Goal: Task Accomplishment & Management: Manage account settings

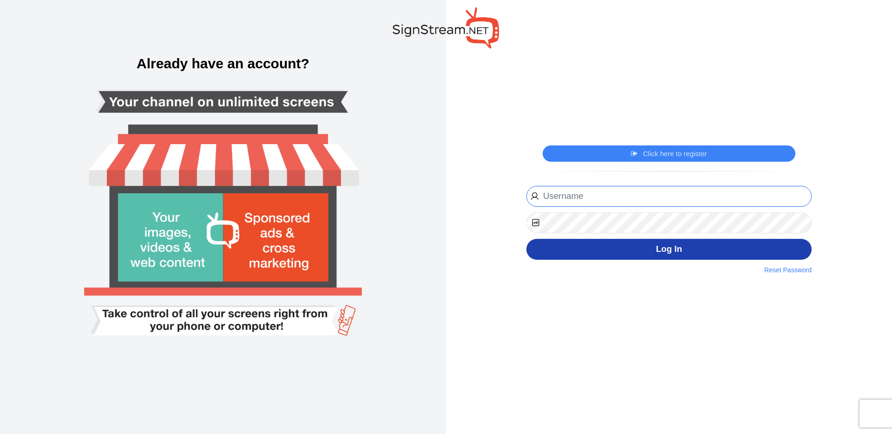
type input "[EMAIL_ADDRESS][DOMAIN_NAME]"
click at [651, 254] on button "Log In" at bounding box center [668, 249] width 285 height 21
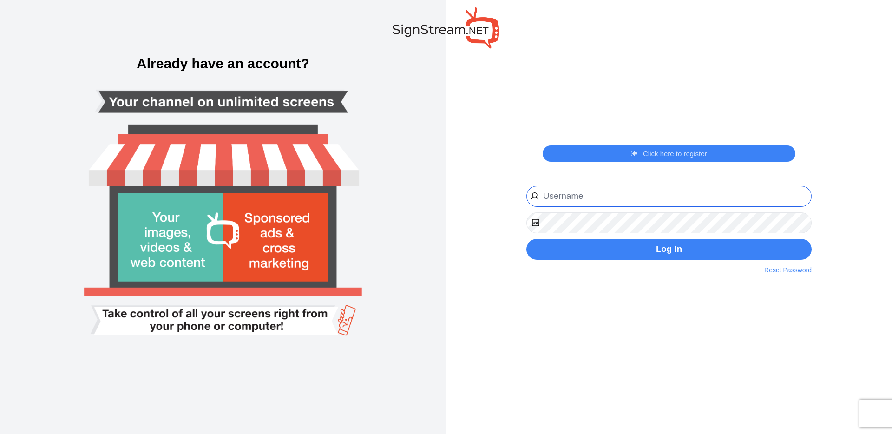
type input "[EMAIL_ADDRESS][DOMAIN_NAME]"
click at [455, 225] on div "Click here to register Click here to login ngosen@gwinnettchamber.org Website U…" at bounding box center [669, 217] width 446 height 434
click at [526, 239] on button "Log In" at bounding box center [668, 249] width 285 height 21
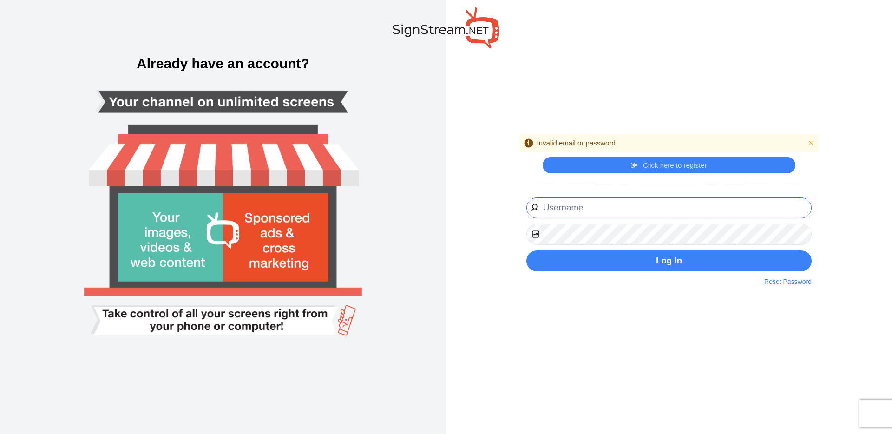
type input "[EMAIL_ADDRESS][DOMAIN_NAME]"
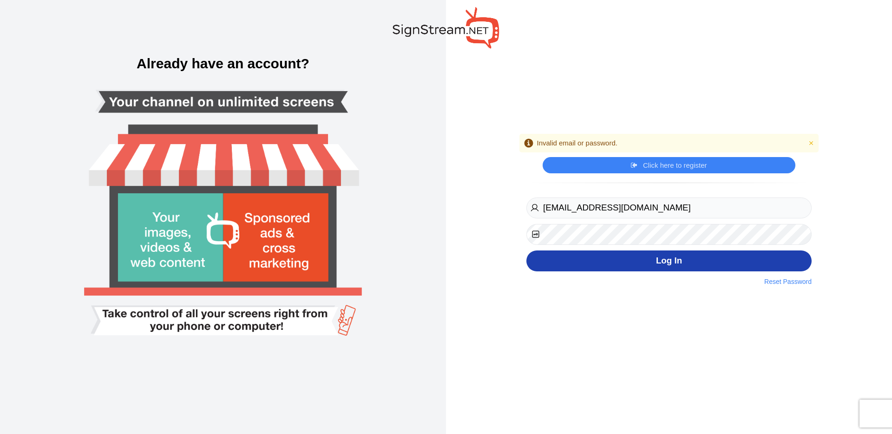
click at [649, 257] on button "Log In" at bounding box center [668, 260] width 285 height 21
